Goal: Task Accomplishment & Management: Use online tool/utility

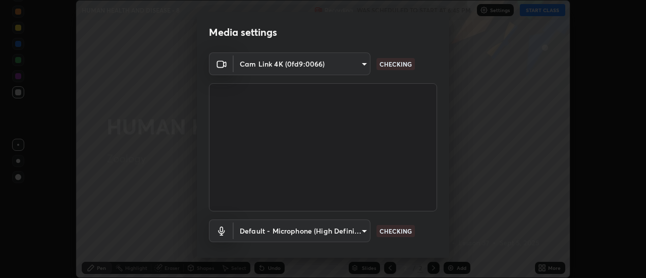
scroll to position [53, 0]
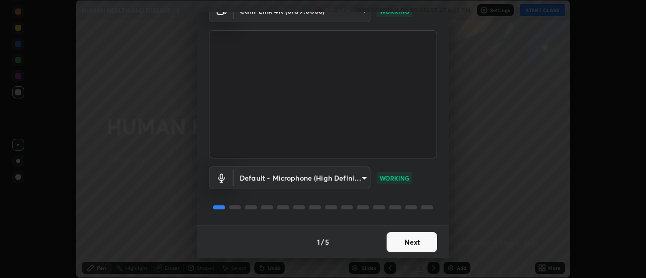
click at [425, 239] on button "Next" at bounding box center [411, 242] width 50 height 20
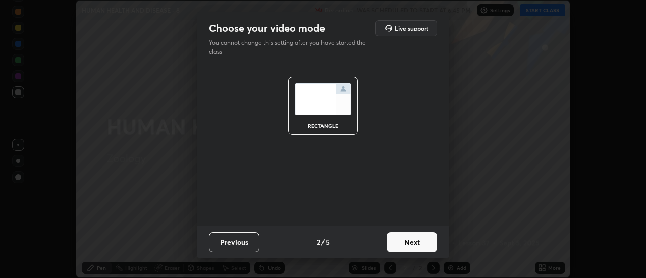
scroll to position [0, 0]
click at [428, 243] on button "Next" at bounding box center [411, 242] width 50 height 20
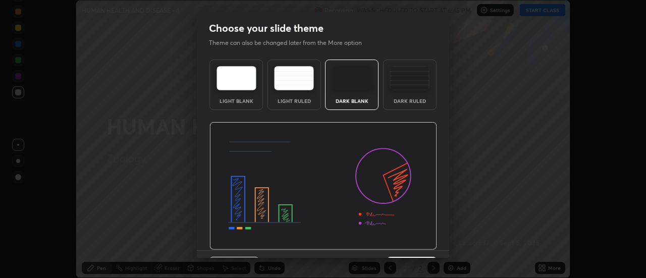
scroll to position [25, 0]
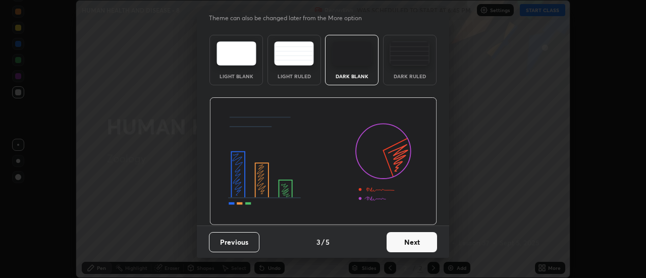
click at [425, 242] on button "Next" at bounding box center [411, 242] width 50 height 20
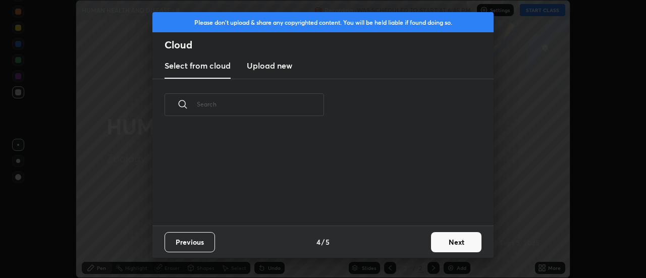
scroll to position [0, 0]
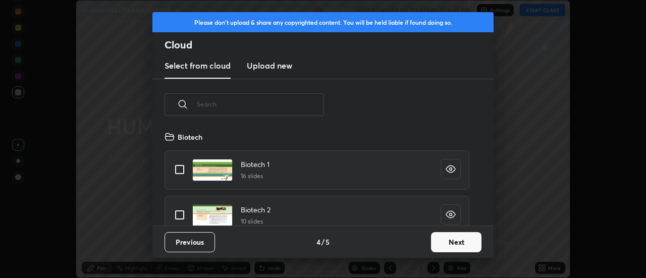
click at [450, 242] on button "Next" at bounding box center [456, 242] width 50 height 20
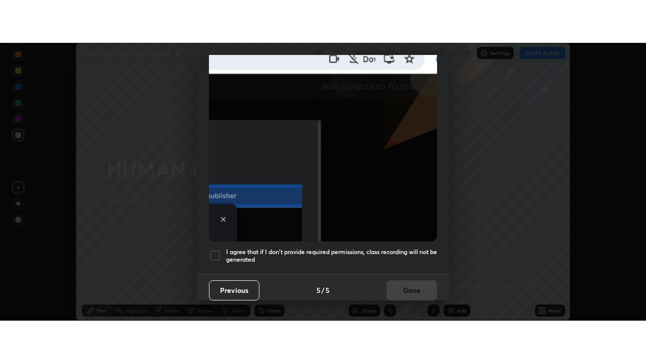
scroll to position [259, 0]
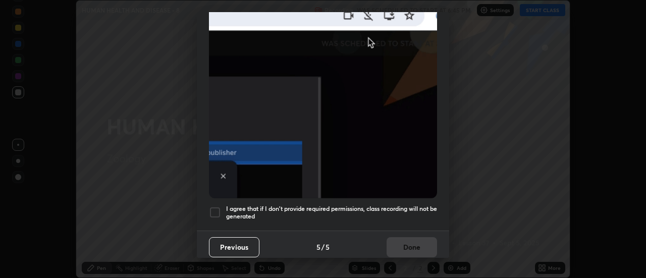
click at [407, 205] on h5 "I agree that if I don't provide required permissions, class recording will not …" at bounding box center [331, 213] width 211 height 16
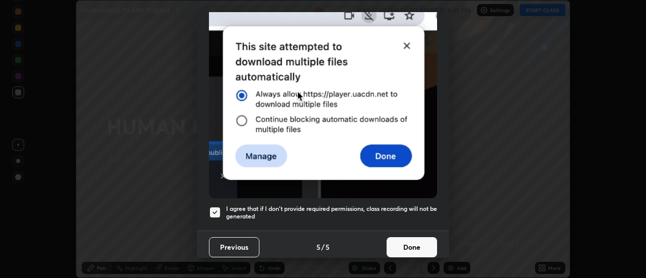
click at [415, 246] on button "Done" at bounding box center [411, 247] width 50 height 20
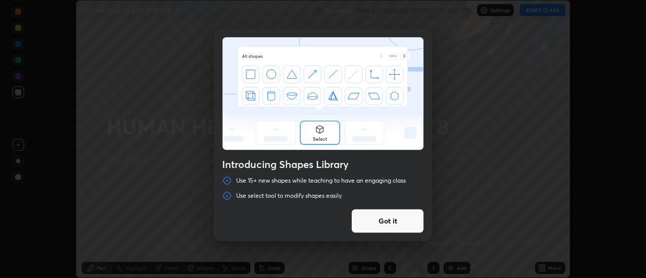
click at [542, 15] on div "Introducing Shapes Library Use 15+ new shapes while teaching to have an engagin…" at bounding box center [323, 139] width 646 height 278
click at [417, 215] on button "Got it" at bounding box center [387, 221] width 73 height 24
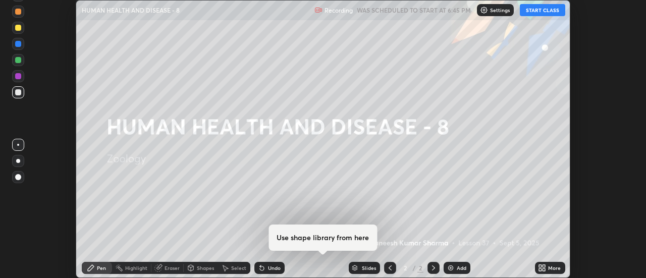
click at [541, 16] on button "START CLASS" at bounding box center [541, 10] width 45 height 12
click at [460, 269] on div "Add" at bounding box center [461, 267] width 10 height 5
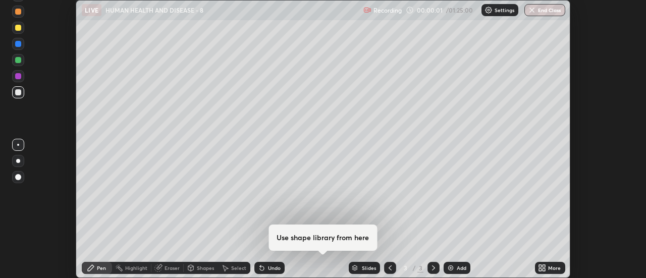
click at [544, 269] on icon at bounding box center [544, 269] width 3 height 3
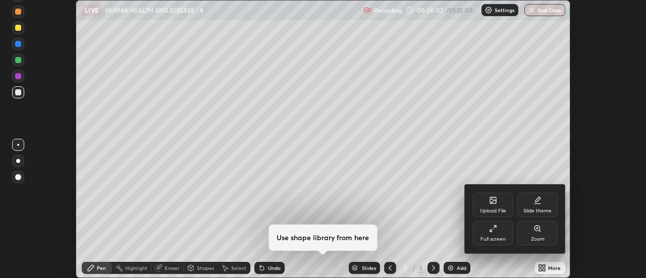
click at [500, 234] on div "Full screen" at bounding box center [493, 233] width 40 height 24
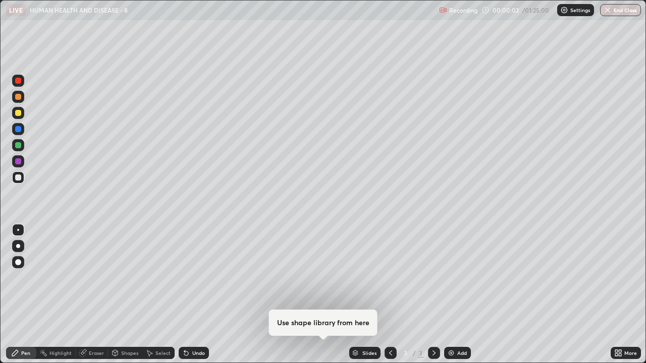
scroll to position [363, 646]
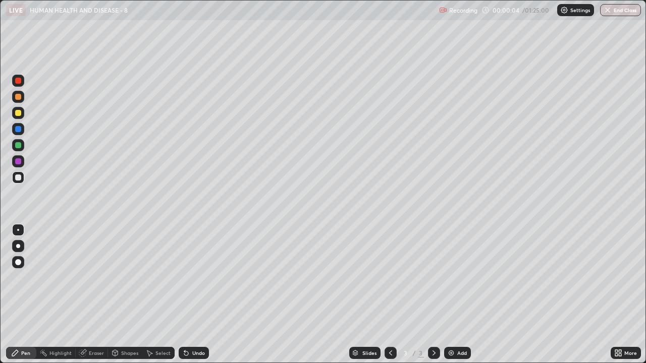
click at [24, 245] on div at bounding box center [18, 246] width 12 height 12
click at [24, 118] on div at bounding box center [18, 113] width 12 height 16
click at [23, 182] on div at bounding box center [18, 177] width 12 height 12
click at [458, 277] on div "Add" at bounding box center [457, 353] width 27 height 12
click at [389, 277] on icon at bounding box center [390, 353] width 3 height 5
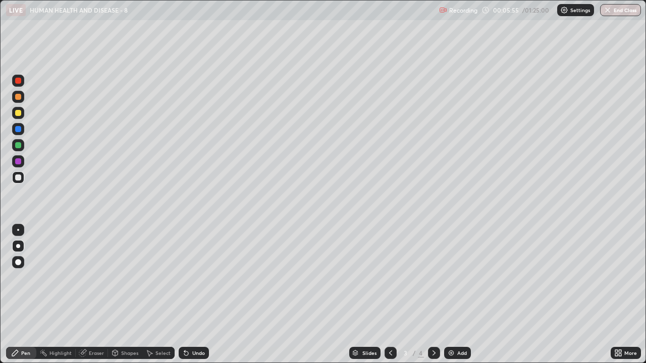
click at [19, 113] on div at bounding box center [18, 113] width 6 height 6
click at [128, 277] on div "Shapes" at bounding box center [129, 353] width 17 height 5
click at [22, 180] on div at bounding box center [18, 177] width 12 height 12
click at [432, 277] on icon at bounding box center [434, 353] width 8 height 8
click at [390, 277] on div at bounding box center [390, 353] width 12 height 12
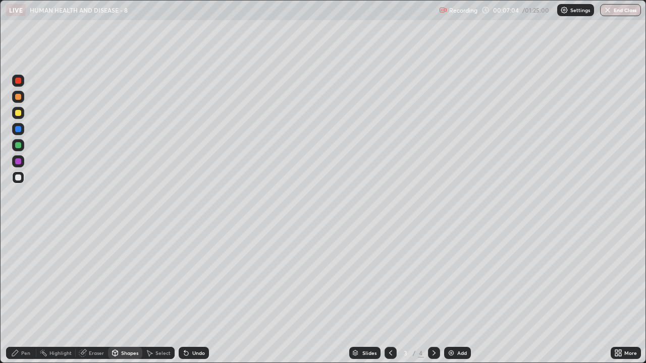
click at [24, 277] on div "Pen" at bounding box center [25, 353] width 9 height 5
click at [432, 277] on icon at bounding box center [434, 353] width 8 height 8
click at [389, 277] on icon at bounding box center [390, 353] width 8 height 8
click at [455, 277] on div "Add" at bounding box center [457, 353] width 27 height 12
click at [449, 277] on img at bounding box center [451, 353] width 8 height 8
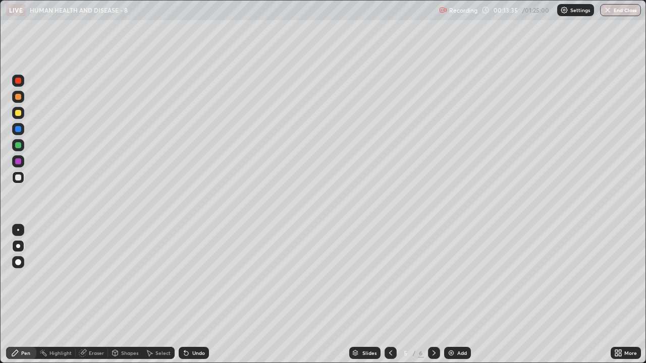
click at [389, 277] on icon at bounding box center [390, 353] width 8 height 8
click at [433, 277] on icon at bounding box center [434, 353] width 8 height 8
click at [389, 277] on icon at bounding box center [390, 353] width 8 height 8
click at [451, 277] on img at bounding box center [451, 353] width 8 height 8
click at [434, 277] on icon at bounding box center [434, 353] width 8 height 8
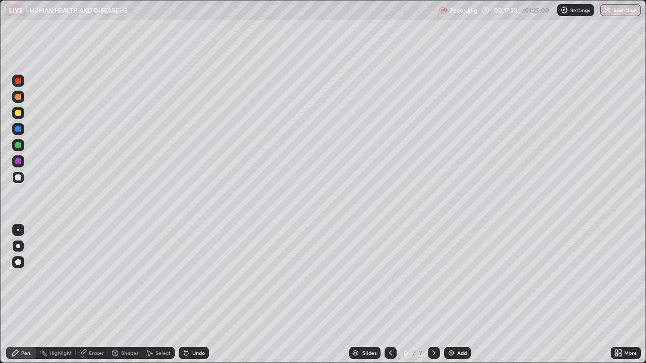
click at [449, 277] on img at bounding box center [451, 353] width 8 height 8
click at [389, 277] on icon at bounding box center [390, 353] width 8 height 8
click at [390, 277] on icon at bounding box center [390, 353] width 8 height 8
click at [429, 277] on div at bounding box center [434, 353] width 12 height 12
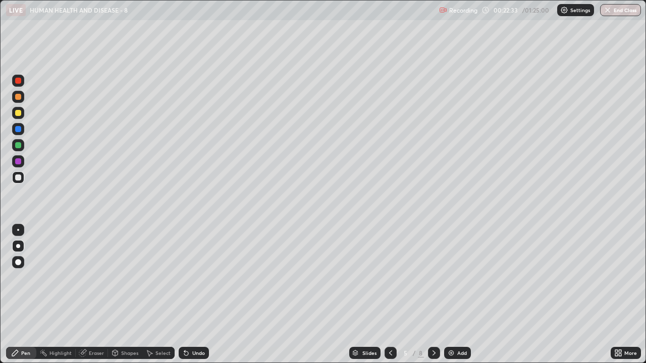
click at [23, 116] on div at bounding box center [18, 113] width 12 height 12
click at [452, 277] on img at bounding box center [451, 353] width 8 height 8
click at [22, 178] on div at bounding box center [18, 177] width 12 height 12
click at [22, 115] on div at bounding box center [18, 113] width 12 height 12
click at [22, 181] on div at bounding box center [18, 177] width 12 height 12
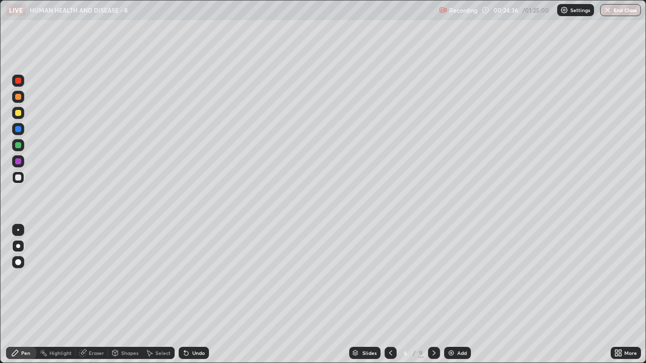
click at [455, 277] on div "Add" at bounding box center [457, 353] width 27 height 12
click at [389, 277] on icon at bounding box center [390, 353] width 8 height 8
click at [433, 277] on icon at bounding box center [434, 353] width 8 height 8
click at [455, 277] on div "Add" at bounding box center [457, 353] width 27 height 12
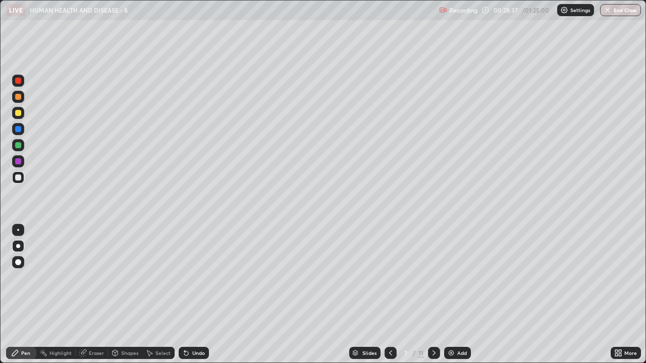
click at [23, 114] on div at bounding box center [18, 113] width 12 height 12
click at [132, 277] on div "Shapes" at bounding box center [129, 353] width 17 height 5
click at [24, 182] on div at bounding box center [18, 177] width 12 height 16
click at [446, 277] on div "Add" at bounding box center [457, 353] width 27 height 12
click at [30, 277] on div "Pen" at bounding box center [21, 353] width 30 height 12
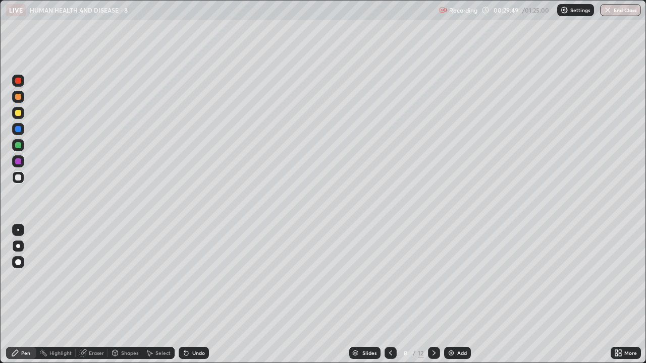
click at [389, 277] on icon at bounding box center [390, 353] width 8 height 8
click at [22, 118] on div at bounding box center [18, 113] width 12 height 12
click at [129, 277] on div "Shapes" at bounding box center [129, 353] width 17 height 5
click at [32, 277] on div "Pen" at bounding box center [21, 353] width 30 height 12
click at [22, 179] on div at bounding box center [18, 177] width 12 height 12
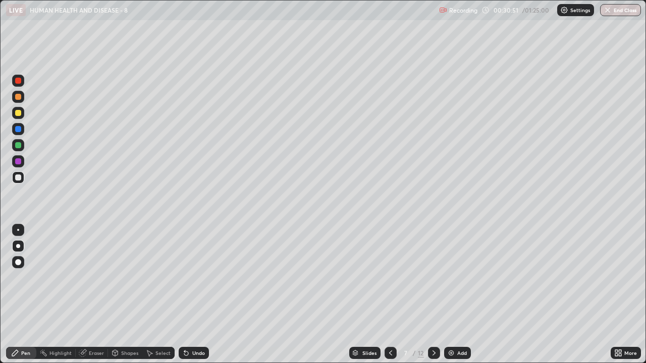
click at [454, 277] on div "Add" at bounding box center [457, 353] width 27 height 12
click at [389, 277] on icon at bounding box center [390, 353] width 8 height 8
click at [24, 117] on div at bounding box center [18, 113] width 12 height 16
click at [22, 182] on div at bounding box center [18, 177] width 12 height 12
click at [451, 277] on img at bounding box center [451, 353] width 8 height 8
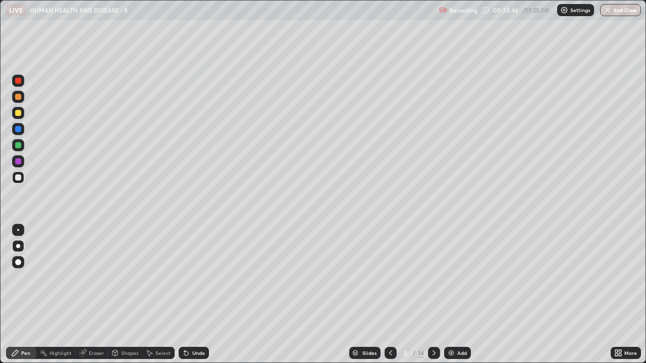
click at [389, 277] on icon at bounding box center [390, 353] width 8 height 8
click at [24, 116] on div at bounding box center [18, 113] width 12 height 16
click at [23, 182] on div at bounding box center [18, 177] width 12 height 12
click at [455, 277] on div "Add" at bounding box center [457, 353] width 27 height 12
click at [24, 117] on div at bounding box center [18, 113] width 12 height 16
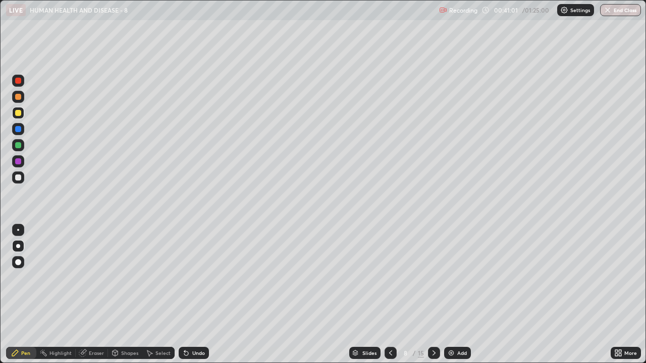
click at [448, 277] on img at bounding box center [451, 353] width 8 height 8
click at [390, 277] on icon at bounding box center [390, 353] width 8 height 8
click at [22, 179] on div at bounding box center [18, 177] width 12 height 12
click at [433, 277] on icon at bounding box center [434, 353] width 8 height 8
click at [388, 277] on icon at bounding box center [390, 353] width 8 height 8
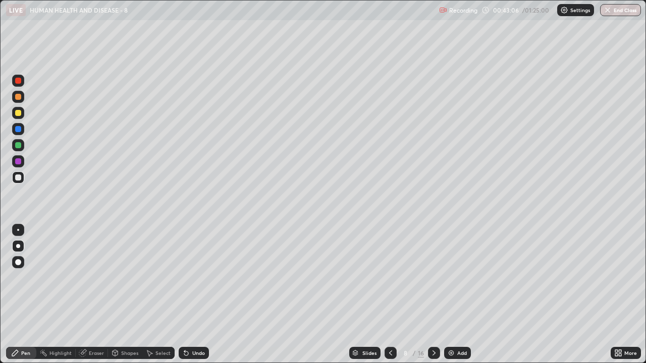
click at [434, 277] on icon at bounding box center [434, 353] width 8 height 8
click at [390, 277] on icon at bounding box center [390, 353] width 8 height 8
click at [21, 117] on div at bounding box center [18, 113] width 12 height 12
click at [20, 182] on div at bounding box center [18, 177] width 12 height 12
click at [24, 118] on div at bounding box center [18, 113] width 12 height 16
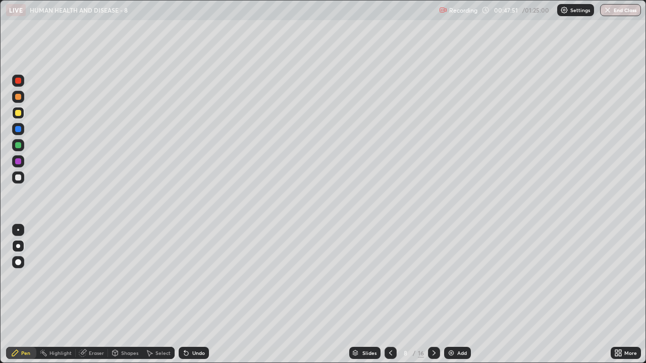
click at [450, 277] on img at bounding box center [451, 353] width 8 height 8
click at [22, 182] on div at bounding box center [18, 177] width 12 height 12
click at [394, 277] on div at bounding box center [390, 353] width 12 height 12
click at [389, 277] on icon at bounding box center [390, 353] width 8 height 8
click at [388, 277] on icon at bounding box center [390, 353] width 8 height 8
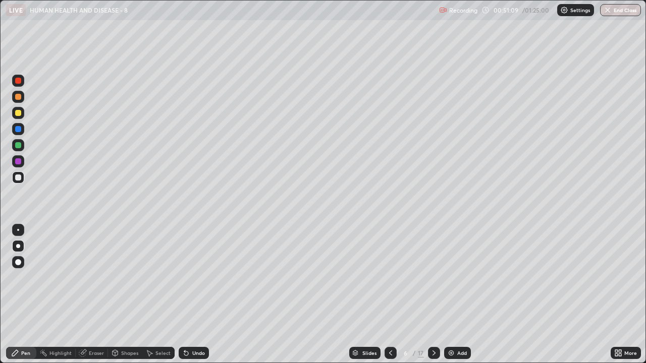
click at [388, 277] on icon at bounding box center [390, 353] width 8 height 8
click at [390, 277] on icon at bounding box center [390, 353] width 8 height 8
click at [434, 277] on icon at bounding box center [434, 353] width 8 height 8
click at [389, 277] on icon at bounding box center [390, 353] width 8 height 8
click at [390, 277] on icon at bounding box center [390, 353] width 3 height 5
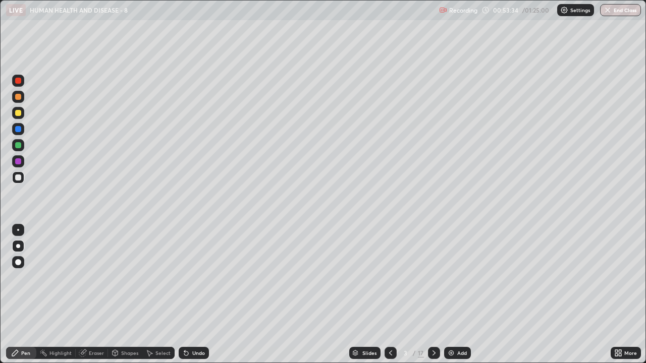
click at [391, 277] on div at bounding box center [390, 353] width 12 height 12
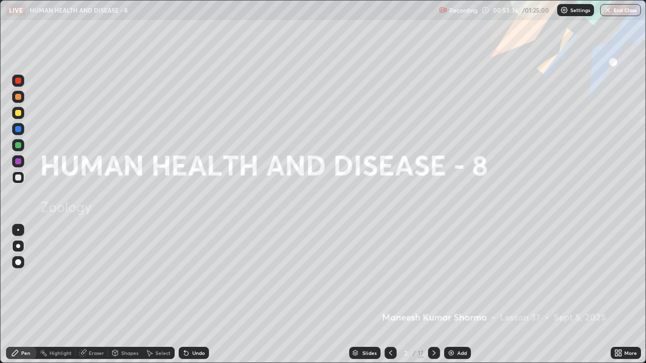
click at [433, 277] on icon at bounding box center [433, 353] width 3 height 5
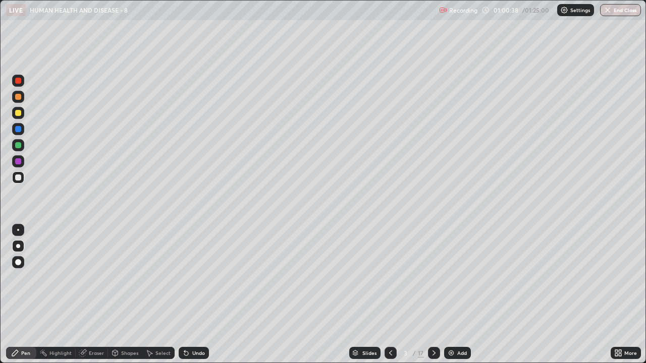
click at [434, 277] on icon at bounding box center [434, 353] width 8 height 8
click at [433, 277] on icon at bounding box center [434, 353] width 8 height 8
click at [389, 277] on icon at bounding box center [390, 353] width 8 height 8
click at [433, 277] on icon at bounding box center [433, 353] width 3 height 5
click at [437, 277] on div at bounding box center [434, 353] width 12 height 12
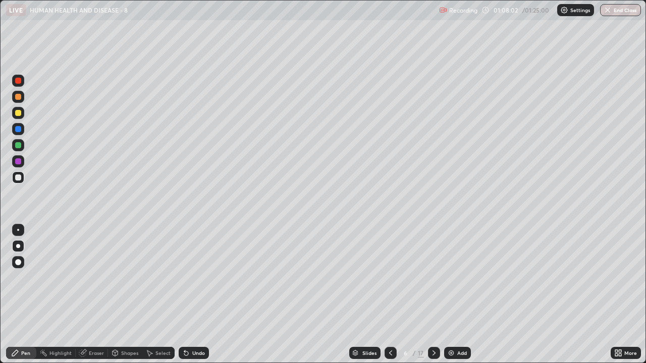
click at [434, 277] on icon at bounding box center [433, 353] width 3 height 5
click at [430, 277] on icon at bounding box center [434, 353] width 8 height 8
click at [432, 277] on icon at bounding box center [433, 353] width 3 height 5
click at [433, 277] on icon at bounding box center [434, 353] width 8 height 8
click at [389, 277] on icon at bounding box center [390, 353] width 8 height 8
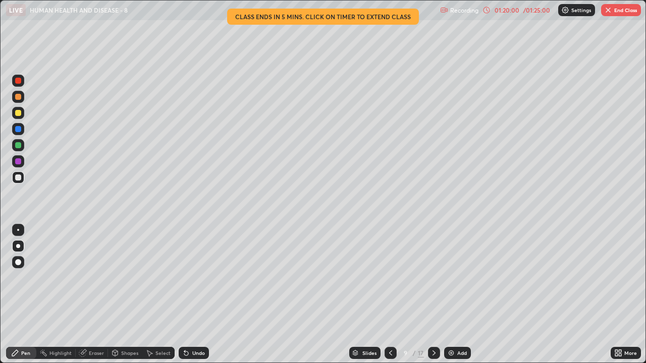
click at [386, 277] on icon at bounding box center [390, 353] width 8 height 8
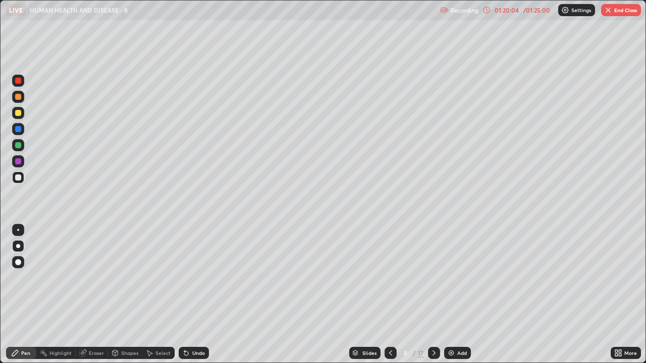
click at [389, 277] on icon at bounding box center [390, 353] width 8 height 8
click at [433, 277] on icon at bounding box center [434, 353] width 8 height 8
click at [618, 10] on button "End Class" at bounding box center [621, 10] width 40 height 12
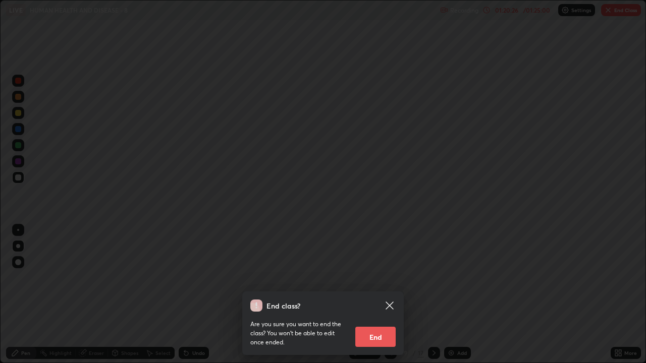
click at [383, 277] on button "End" at bounding box center [375, 337] width 40 height 20
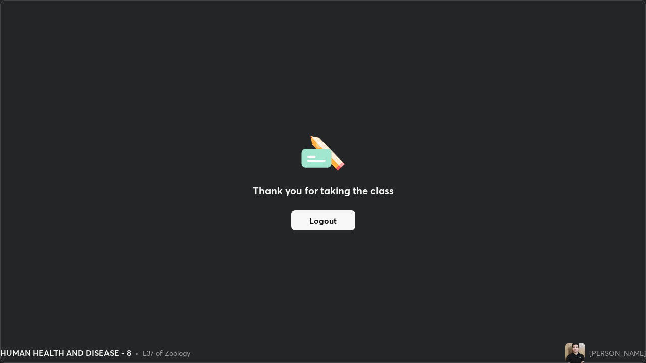
click at [345, 219] on button "Logout" at bounding box center [323, 220] width 64 height 20
